Goal: Complete application form

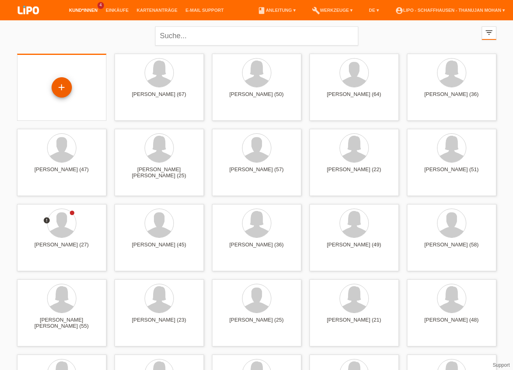
click at [65, 88] on div "+" at bounding box center [61, 87] width 19 height 14
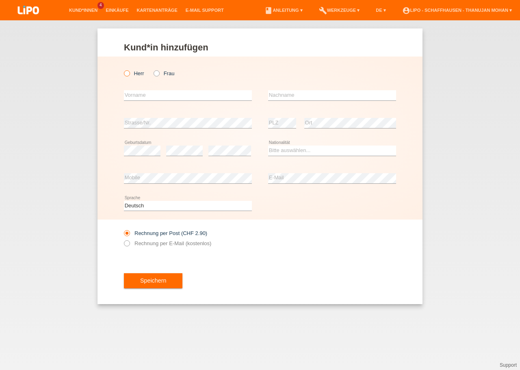
click at [124, 75] on input "Herr" at bounding box center [126, 72] width 5 height 5
radio input "true"
click at [132, 99] on input "text" at bounding box center [188, 95] width 128 height 10
type input "Boban"
click at [286, 98] on input "text" at bounding box center [332, 95] width 128 height 10
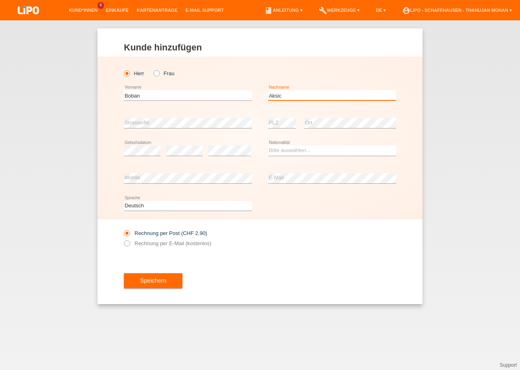
type input "Aksic"
click at [294, 146] on div "Bitte auswählen... Schweiz Deutschland Liechtenstein Österreich ------------ Af…" at bounding box center [332, 151] width 128 height 28
click at [268, 145] on select "Bitte auswählen... Schweiz Deutschland Liechtenstein Österreich ------------ Af…" at bounding box center [332, 150] width 128 height 10
select select "RS"
click at [0, 0] on option "Serbien" at bounding box center [0, 0] width 0 height 0
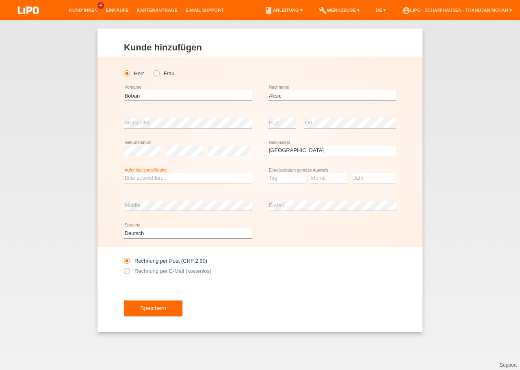
click at [124, 173] on select "Bitte auswählen... C B B - Flüchtlingsstatus Andere" at bounding box center [188, 178] width 128 height 10
select select "C"
click at [0, 0] on option "C" at bounding box center [0, 0] width 0 height 0
click at [268, 173] on select "Tag 01 02 03 04 05 06 07 08 09 10 11" at bounding box center [286, 178] width 37 height 10
select select "01"
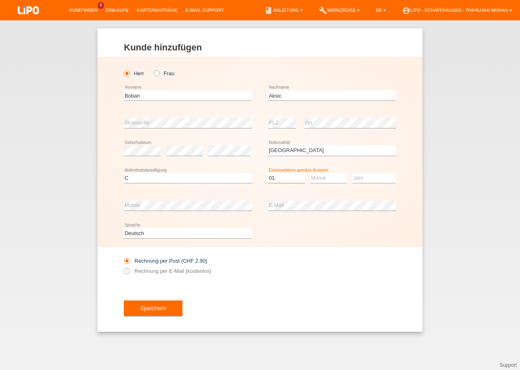
click at [0, 0] on option "01" at bounding box center [0, 0] width 0 height 0
click at [310, 173] on select "Monat 01 02 03 04 05 06 07 08 09 10 11" at bounding box center [328, 178] width 37 height 10
select select "11"
click at [0, 0] on option "11" at bounding box center [0, 0] width 0 height 0
click at [352, 173] on select "Jahr 2025 2024 2023 2022 2021 2020 2019 2018 2017 2016 2015 2014 2013 2012 2011…" at bounding box center [373, 178] width 43 height 10
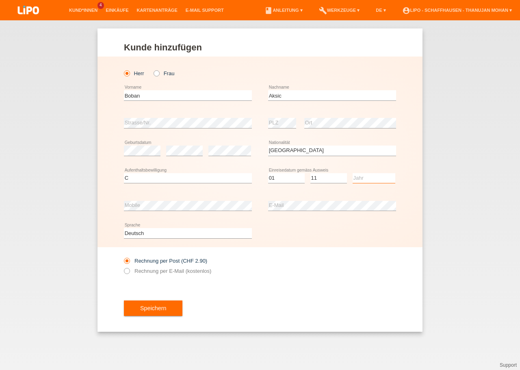
select select "2003"
click at [0, 0] on option "2003" at bounding box center [0, 0] width 0 height 0
click at [324, 295] on div "Speichern" at bounding box center [260, 307] width 272 height 47
click at [153, 272] on label "Rechnung per E-Mail (kostenlos)" at bounding box center [167, 271] width 87 height 6
click at [129, 272] on input "Rechnung per E-Mail (kostenlos)" at bounding box center [126, 273] width 5 height 10
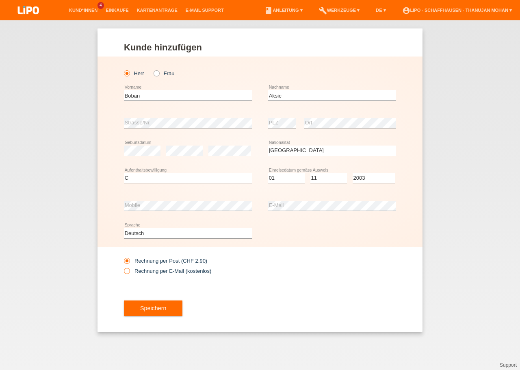
radio input "true"
click at [151, 308] on span "Speichern" at bounding box center [153, 308] width 26 height 6
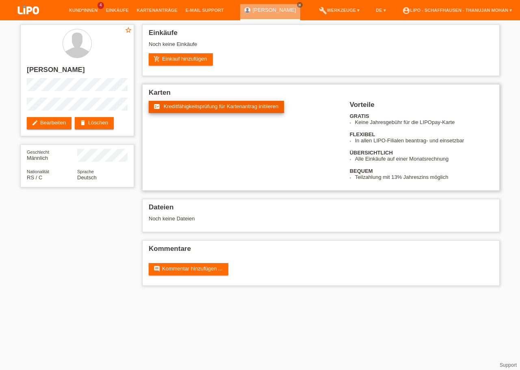
click at [199, 113] on link "fact_check Kreditfähigkeitsprüfung für Kartenantrag initiieren" at bounding box center [216, 107] width 135 height 12
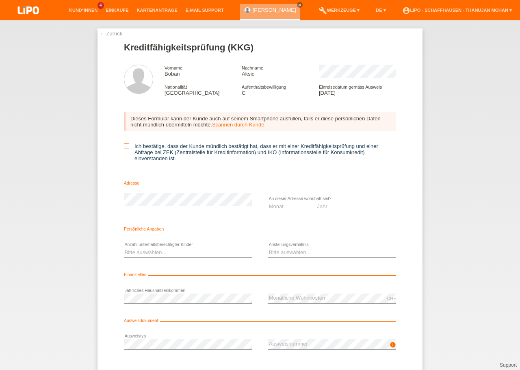
click at [124, 148] on icon at bounding box center [126, 145] width 5 height 5
click at [124, 148] on input "Ich bestätige, dass der Kunde mündlich bestätigt hat, dass er mit einer Kreditf…" at bounding box center [126, 145] width 5 height 5
checkbox input "true"
click at [316, 201] on select "Jahr 2025 2024 2023 2022 2021 2020 2019 2018 2017 2016 2015 2014 2013 2012 2011…" at bounding box center [344, 206] width 56 height 10
select select "2013"
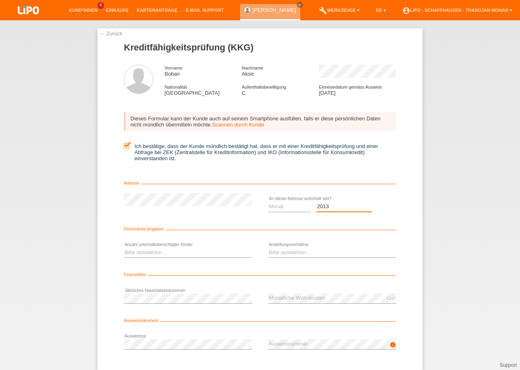
click at [0, 0] on option "2013" at bounding box center [0, 0] width 0 height 0
click at [268, 201] on select "Monat 01 02 03 04 05 06 07 08 09 10" at bounding box center [289, 206] width 42 height 10
select select "11"
click at [0, 0] on option "11" at bounding box center [0, 0] width 0 height 0
click at [124, 247] on select "Bitte auswählen... 0 1 2 3 4 5 6 7 8 9" at bounding box center [188, 252] width 128 height 10
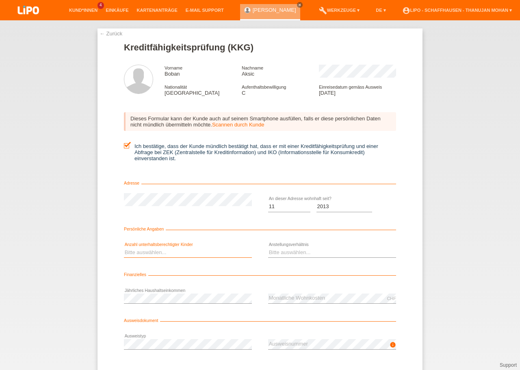
select select "1"
click at [0, 0] on option "1" at bounding box center [0, 0] width 0 height 0
click at [317, 257] on icon at bounding box center [332, 257] width 128 height 0
click at [268, 247] on select "Bitte auswählen... Unbefristet Befristet Lehrling/Student Pensioniert Nicht arb…" at bounding box center [332, 252] width 128 height 10
select select "UNLIMITED"
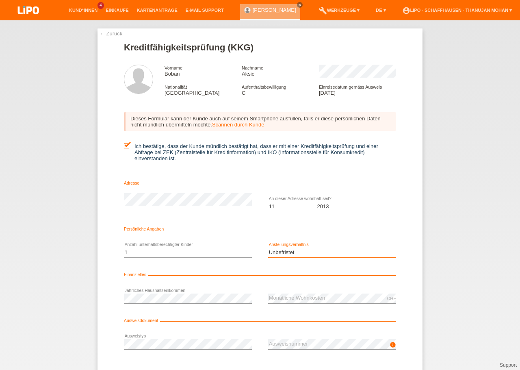
click at [0, 0] on option "Unbefristet" at bounding box center [0, 0] width 0 height 0
click at [198, 296] on div "error Jährliches Haushaltseinkommen" at bounding box center [188, 298] width 128 height 28
click at [420, 260] on div "← Zurück Kreditfähigkeitsprüfung (KKG) Vorname Boban Nachname Aksic Nationalitä…" at bounding box center [260, 194] width 520 height 349
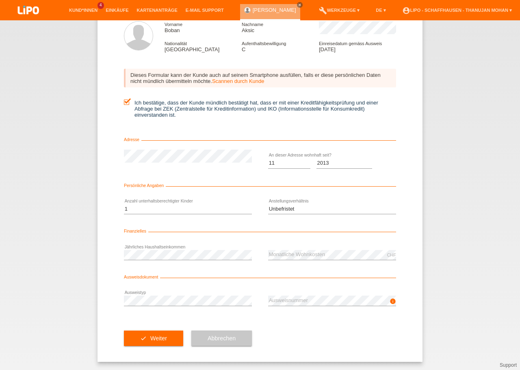
scroll to position [47, 0]
click at [163, 333] on button "check Weiter" at bounding box center [153, 337] width 59 height 15
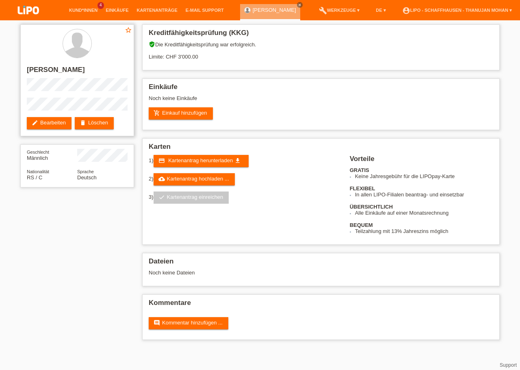
click at [58, 72] on h2 "[PERSON_NAME]" at bounding box center [77, 72] width 101 height 12
copy h2 "Aksic"
click at [61, 71] on h2 "[PERSON_NAME]" at bounding box center [77, 72] width 101 height 12
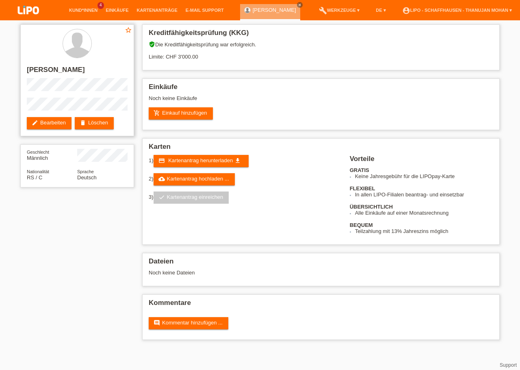
click at [61, 71] on h2 "[PERSON_NAME]" at bounding box center [77, 72] width 101 height 12
copy h2 "Aksic"
click at [37, 69] on h2 "[PERSON_NAME]" at bounding box center [77, 72] width 101 height 12
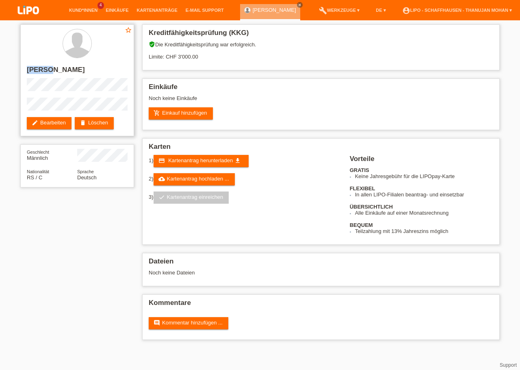
click at [37, 69] on h2 "[PERSON_NAME]" at bounding box center [77, 72] width 101 height 12
copy h2 "Boban"
click at [185, 118] on link "add_shopping_cart Einkauf hinzufügen" at bounding box center [181, 113] width 64 height 12
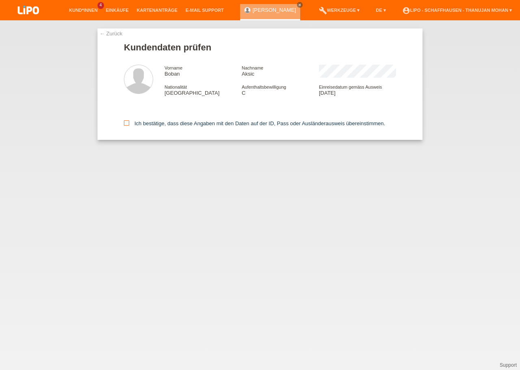
click at [126, 123] on icon at bounding box center [126, 122] width 5 height 5
click at [126, 123] on input "Ich bestätige, dass diese Angaben mit den Daten auf der ID, Pass oder Ausländer…" at bounding box center [126, 122] width 5 height 5
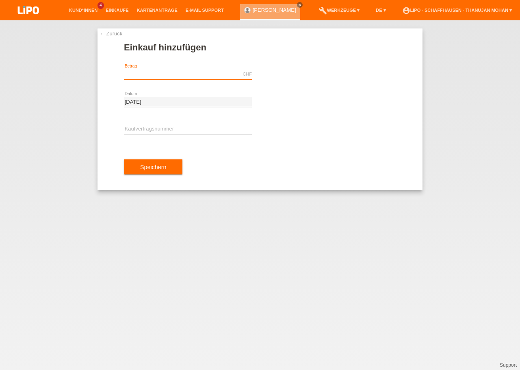
click at [156, 72] on input "text" at bounding box center [188, 74] width 128 height 10
paste input "788.95"
type input "788.95"
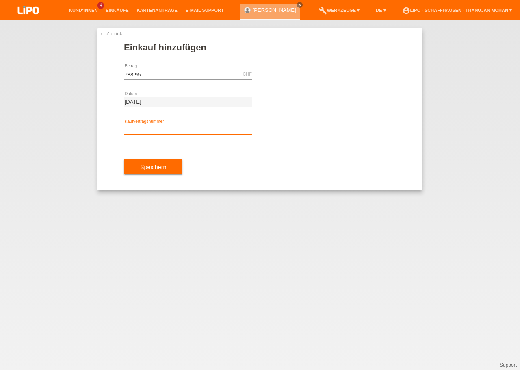
click at [156, 130] on input "text" at bounding box center [188, 129] width 128 height 10
paste input "YJ4NNS"
type input "YJ4NNS"
click at [216, 154] on div "Speichern" at bounding box center [260, 166] width 272 height 47
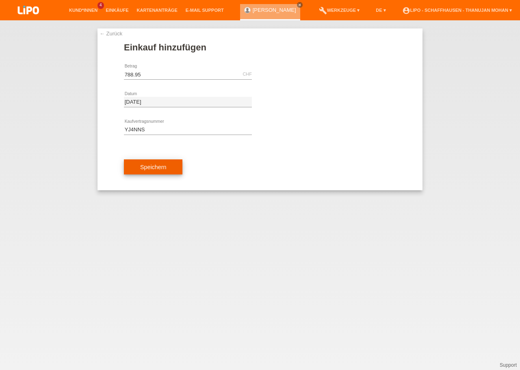
click at [173, 166] on button "Speichern" at bounding box center [153, 166] width 58 height 15
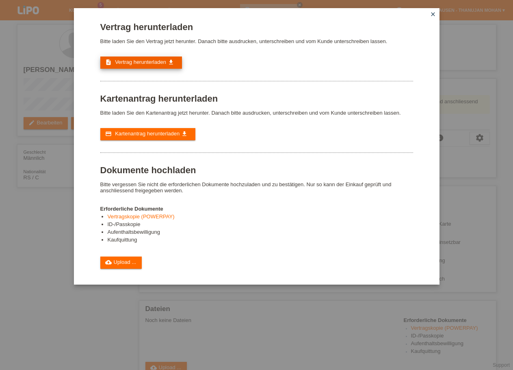
click at [141, 65] on span "Vertrag herunterladen" at bounding box center [140, 62] width 51 height 6
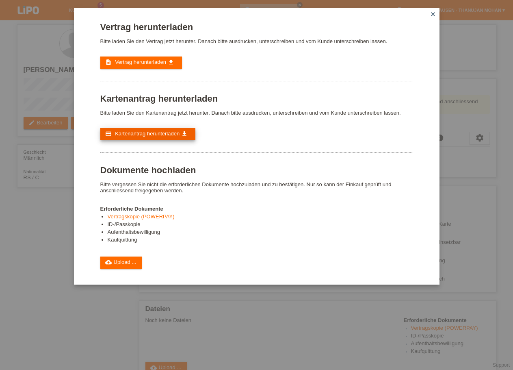
click at [136, 136] on span "Kartenantrag herunterladen" at bounding box center [147, 133] width 65 height 6
click at [431, 11] on icon "close" at bounding box center [433, 14] width 6 height 6
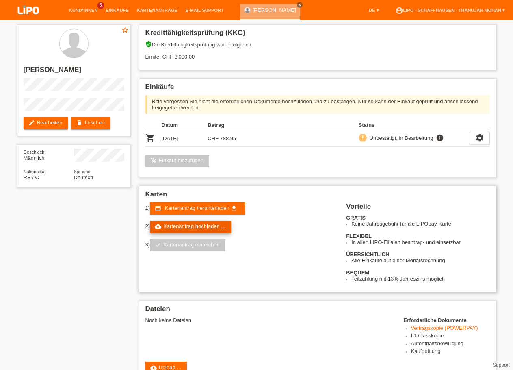
click at [180, 231] on link "cloud_upload Kartenantrag hochladen ..." at bounding box center [190, 227] width 81 height 12
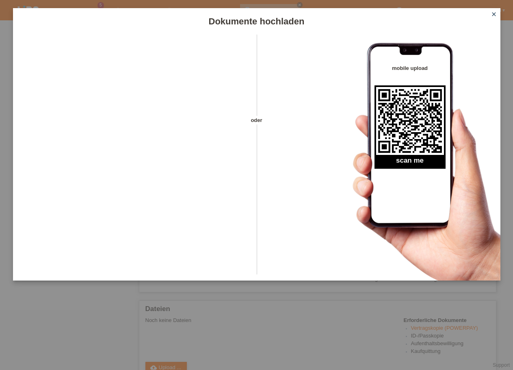
click at [494, 16] on icon "close" at bounding box center [494, 14] width 6 height 6
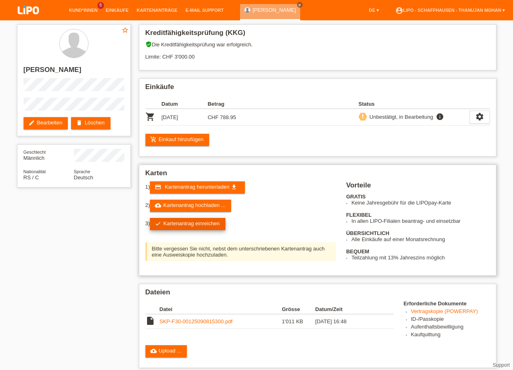
click at [203, 228] on link "check Kartenantrag einreichen" at bounding box center [188, 224] width 76 height 12
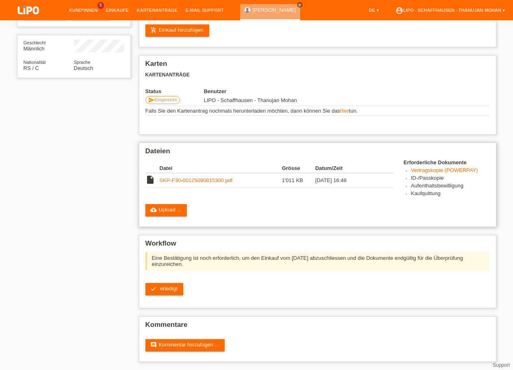
scroll to position [119, 0]
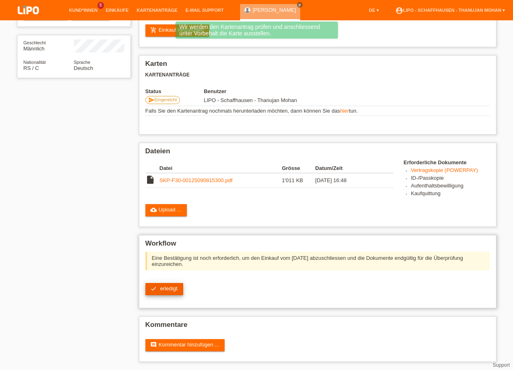
click at [171, 289] on span "erledigt" at bounding box center [168, 288] width 17 height 6
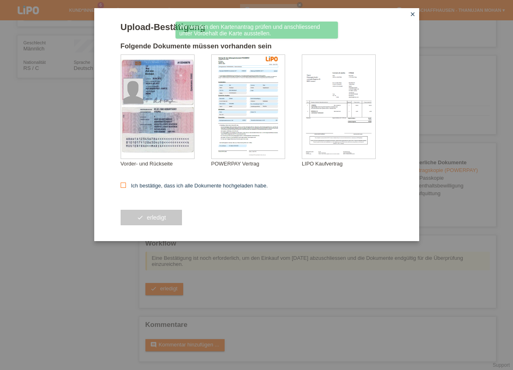
click at [156, 186] on label "Ich bestätige, dass ich alle Dokumente hochgeladen habe." at bounding box center [194, 185] width 147 height 6
click at [126, 186] on input "Ich bestätige, dass ich alle Dokumente hochgeladen habe." at bounding box center [123, 184] width 5 height 5
checkbox input "true"
click at [159, 217] on span "erledigt" at bounding box center [156, 217] width 19 height 6
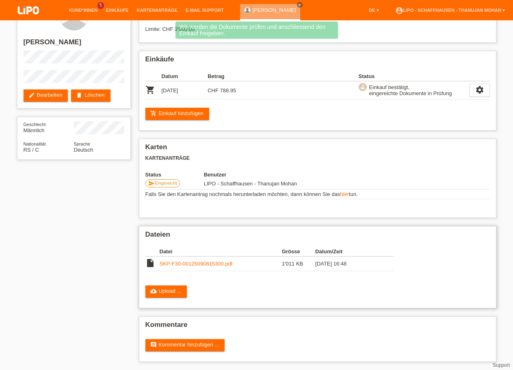
scroll to position [35, 0]
click at [206, 342] on link "comment Kommentar hinzufügen ..." at bounding box center [185, 345] width 80 height 12
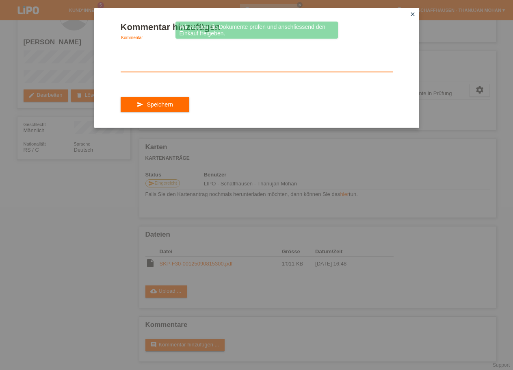
click at [165, 68] on textarea at bounding box center [257, 56] width 272 height 31
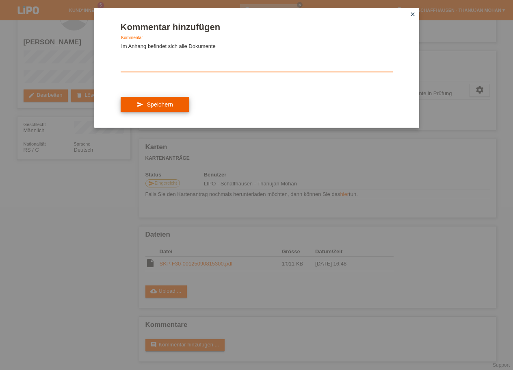
type textarea "Im Anhang befindet sich alle Dokumente"
click at [156, 108] on span "Speichern" at bounding box center [160, 104] width 26 height 6
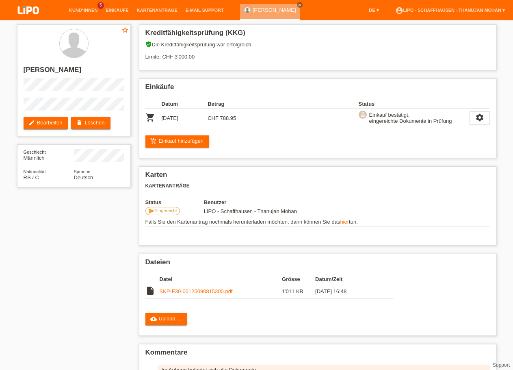
click at [27, 10] on img at bounding box center [28, 11] width 41 height 22
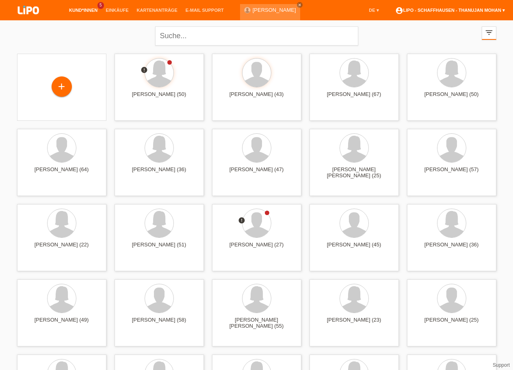
click at [462, 9] on link "account_circle LIPO - Schaffhausen - [GEOGRAPHIC_DATA] Mohan ▾" at bounding box center [450, 10] width 118 height 5
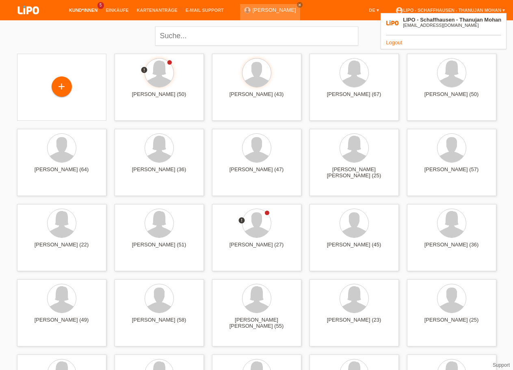
click at [391, 43] on link "Logout" at bounding box center [394, 42] width 16 height 6
